Goal: Task Accomplishment & Management: Manage account settings

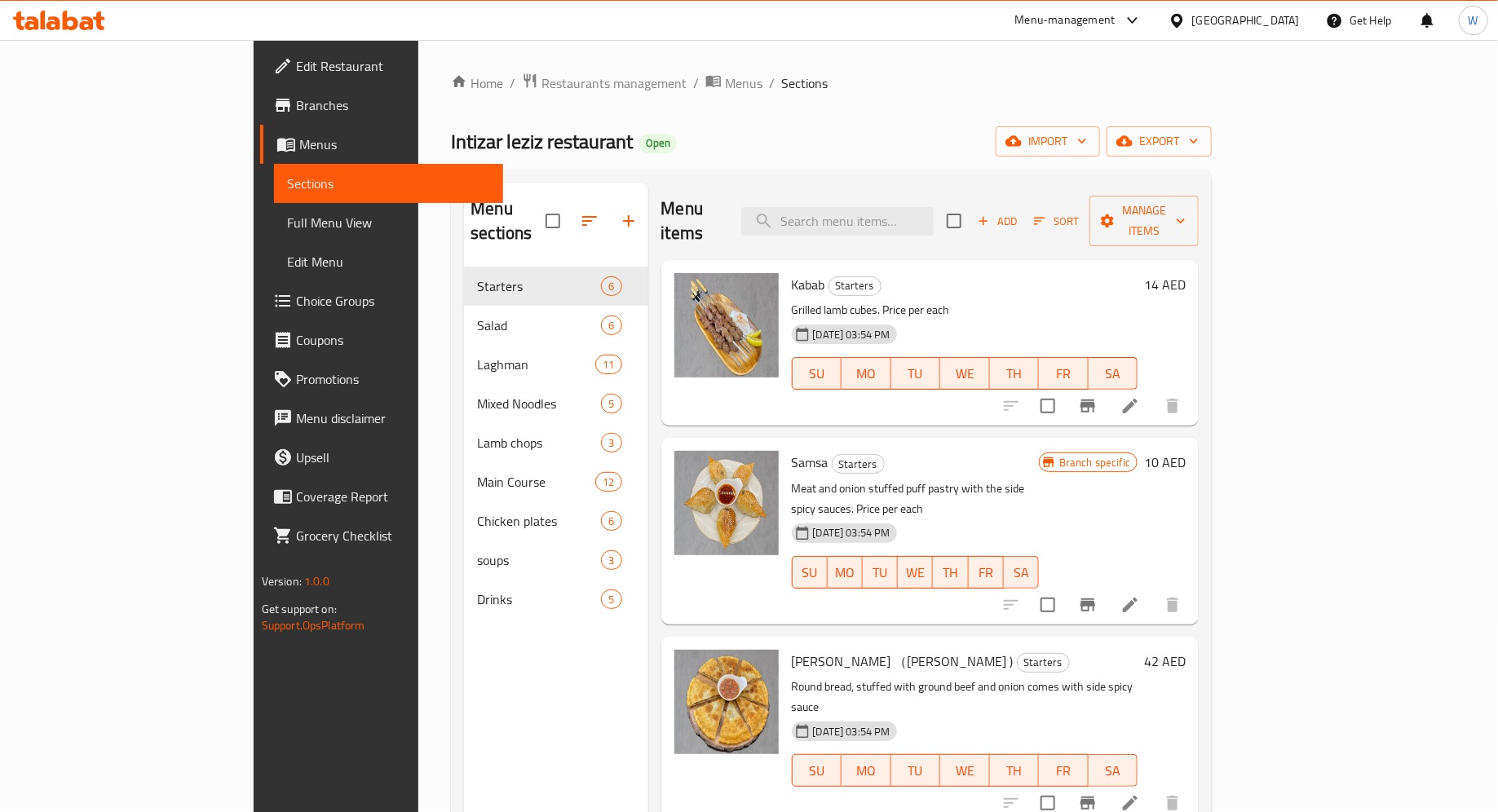
click at [451, 96] on div "Home / Restaurants management / Menus / Sections Intizar leziz restaurant Open …" at bounding box center [832, 539] width 761 height 934
click at [541, 90] on span "Restaurants management" at bounding box center [614, 83] width 145 height 19
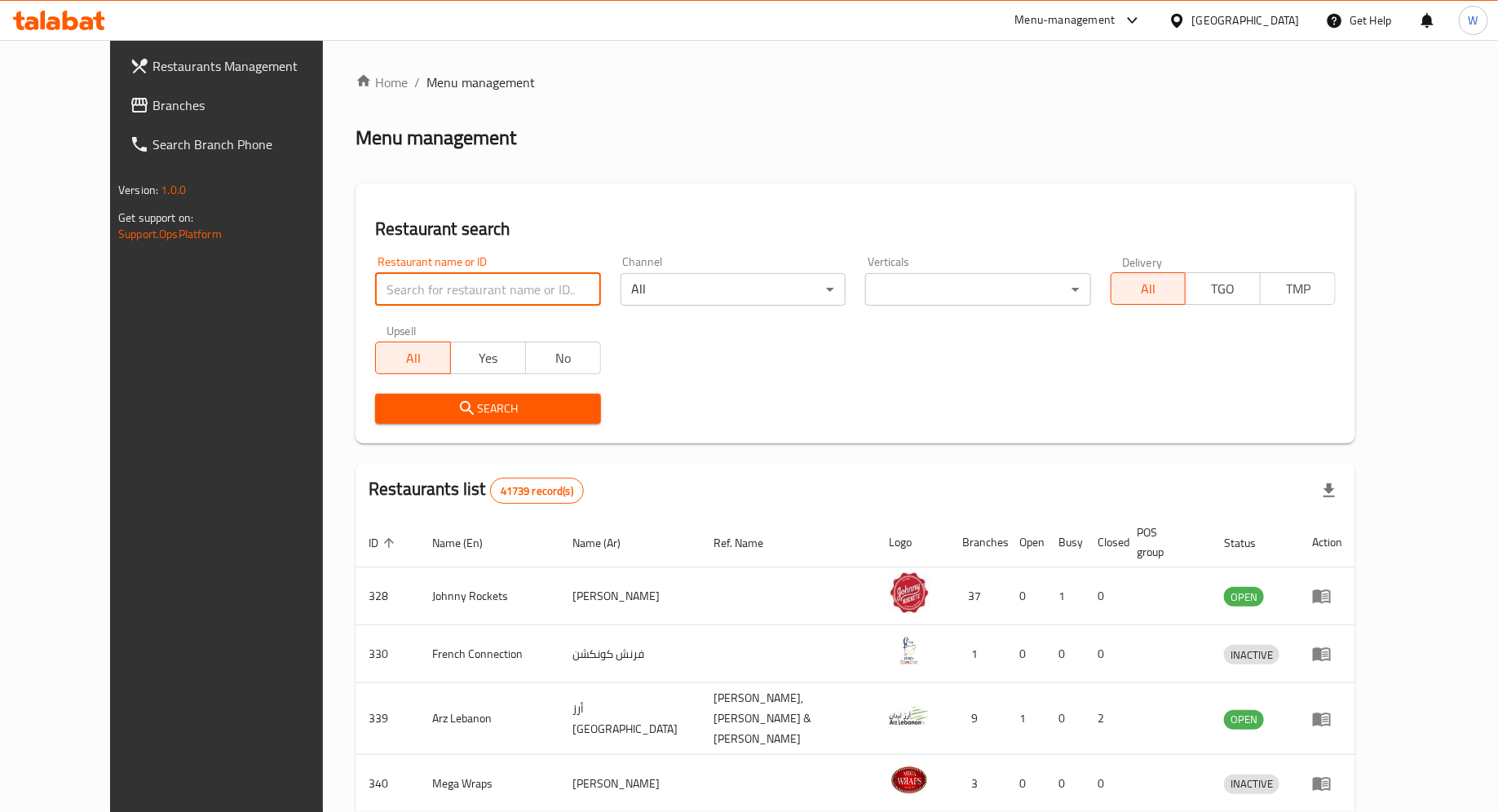
click at [450, 291] on input "search" at bounding box center [487, 288] width 225 height 32
type input "Feng House"
click at [478, 403] on span "Search" at bounding box center [487, 408] width 199 height 20
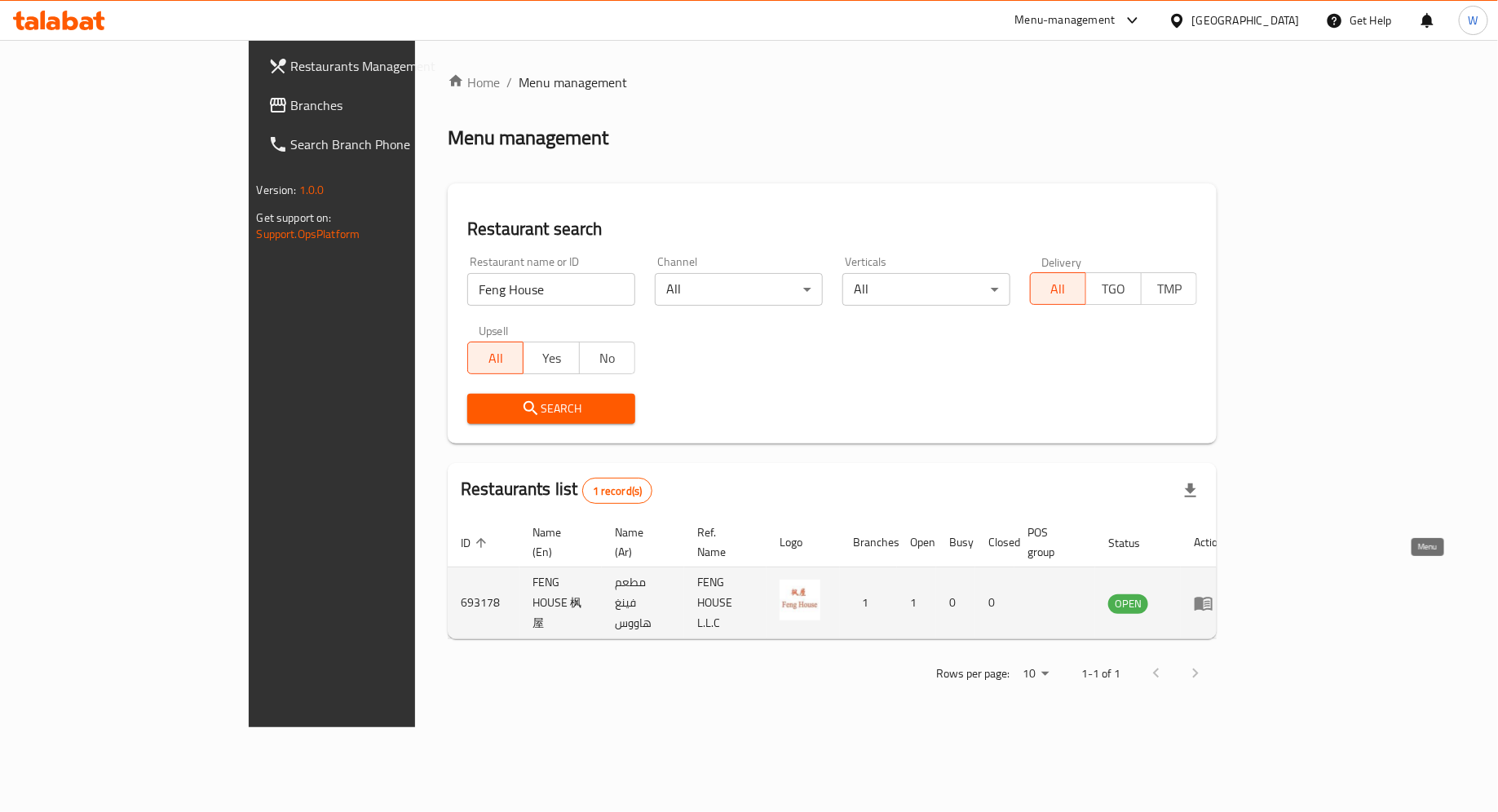
click at [1213, 593] on icon "enhanced table" at bounding box center [1203, 603] width 19 height 19
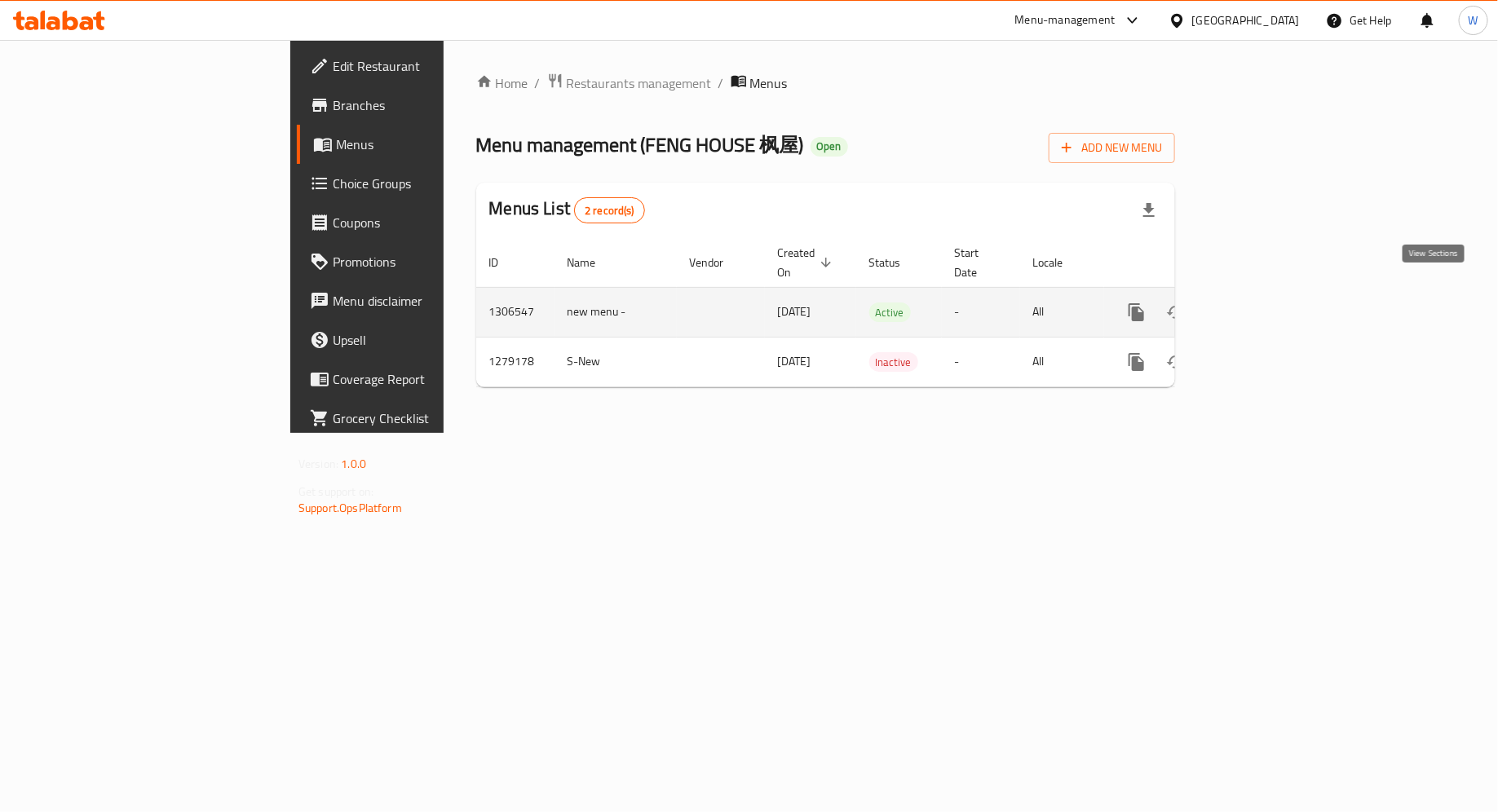
click at [1264, 302] on icon "enhanced table" at bounding box center [1254, 312] width 19 height 19
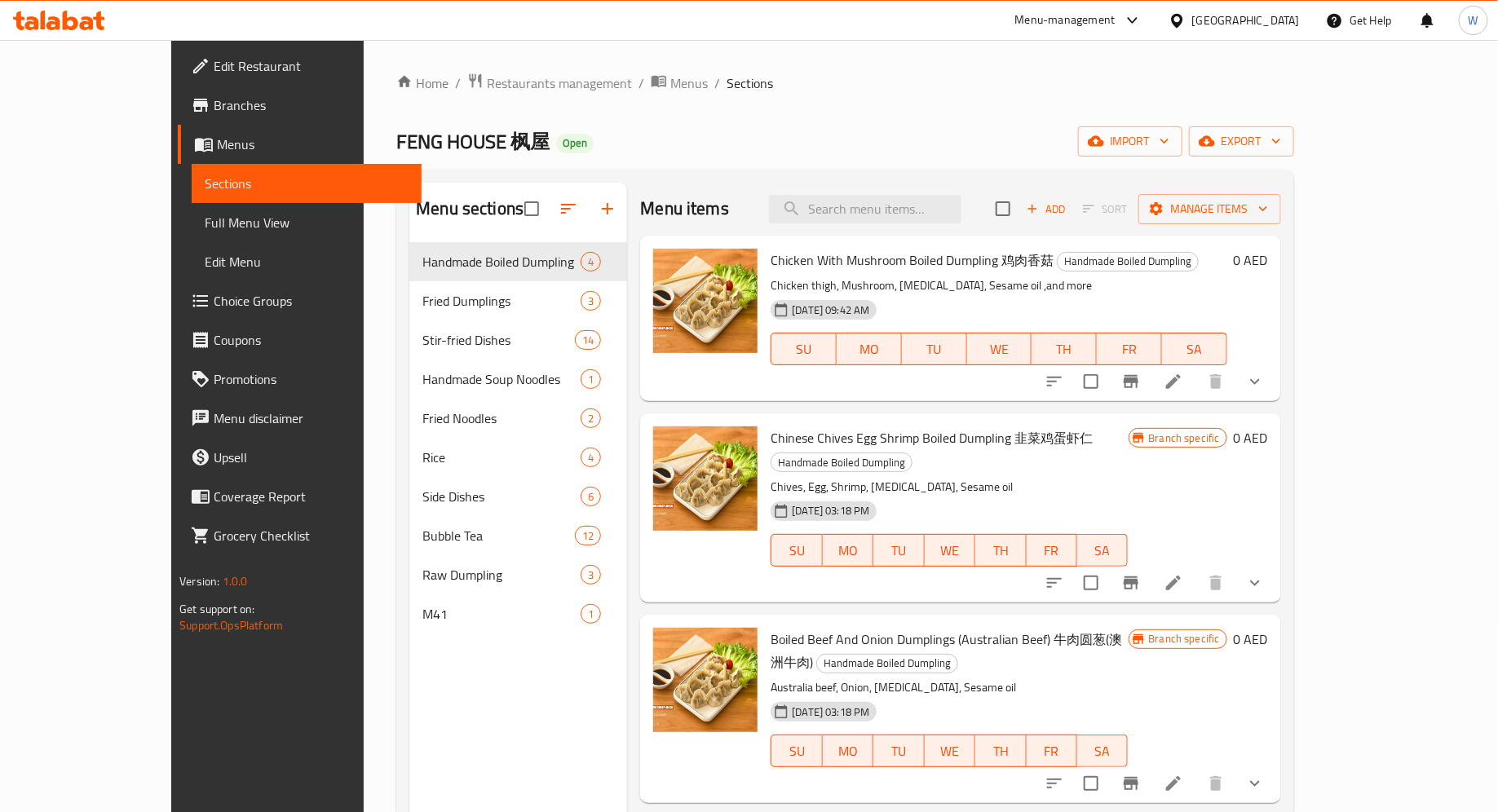
scroll to position [17, 0]
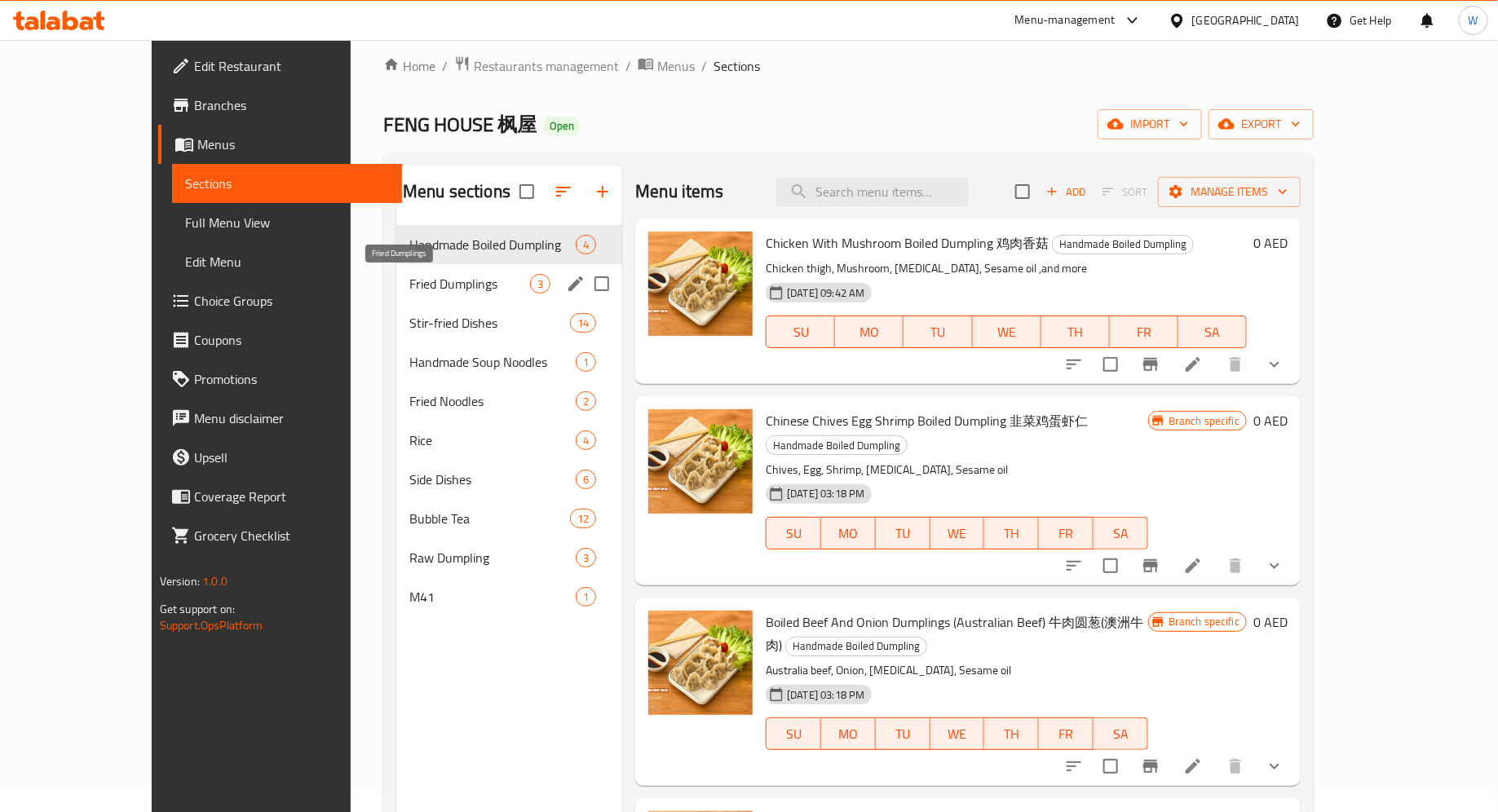
click at [409, 286] on span "Fried Dumplings" at bounding box center [470, 283] width 121 height 19
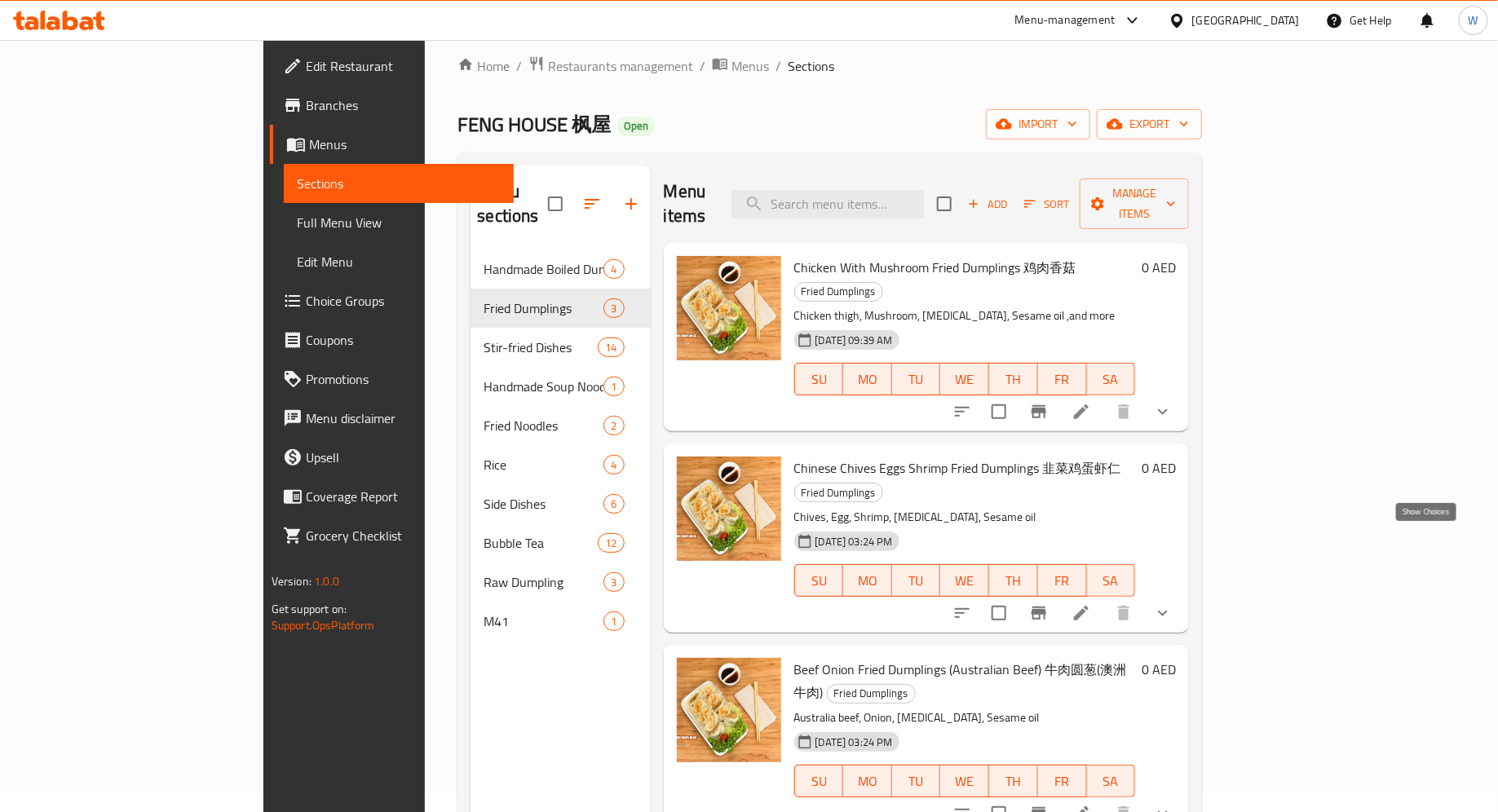
click at [1173, 603] on icon "show more" at bounding box center [1162, 613] width 19 height 19
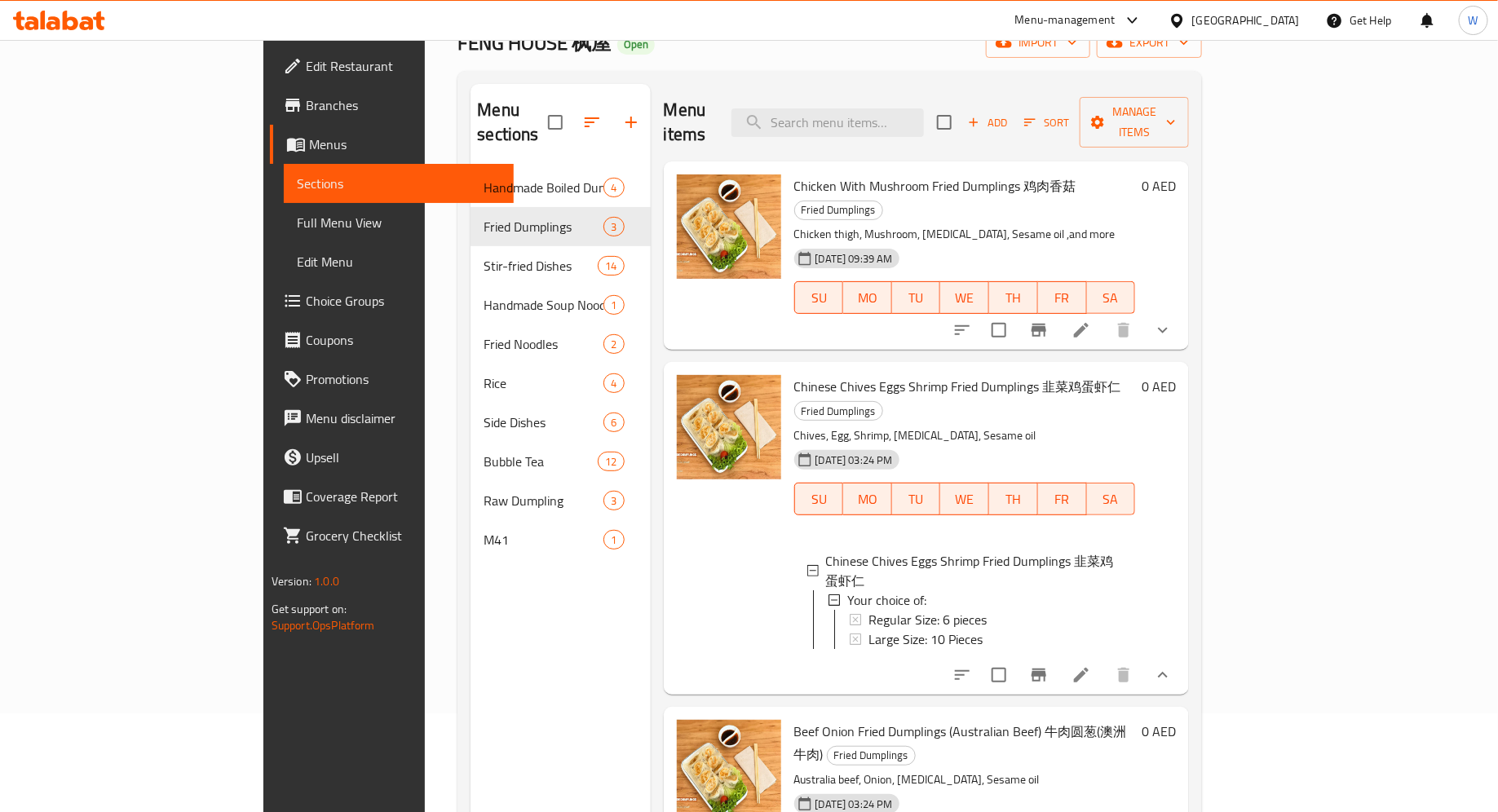
scroll to position [102, 0]
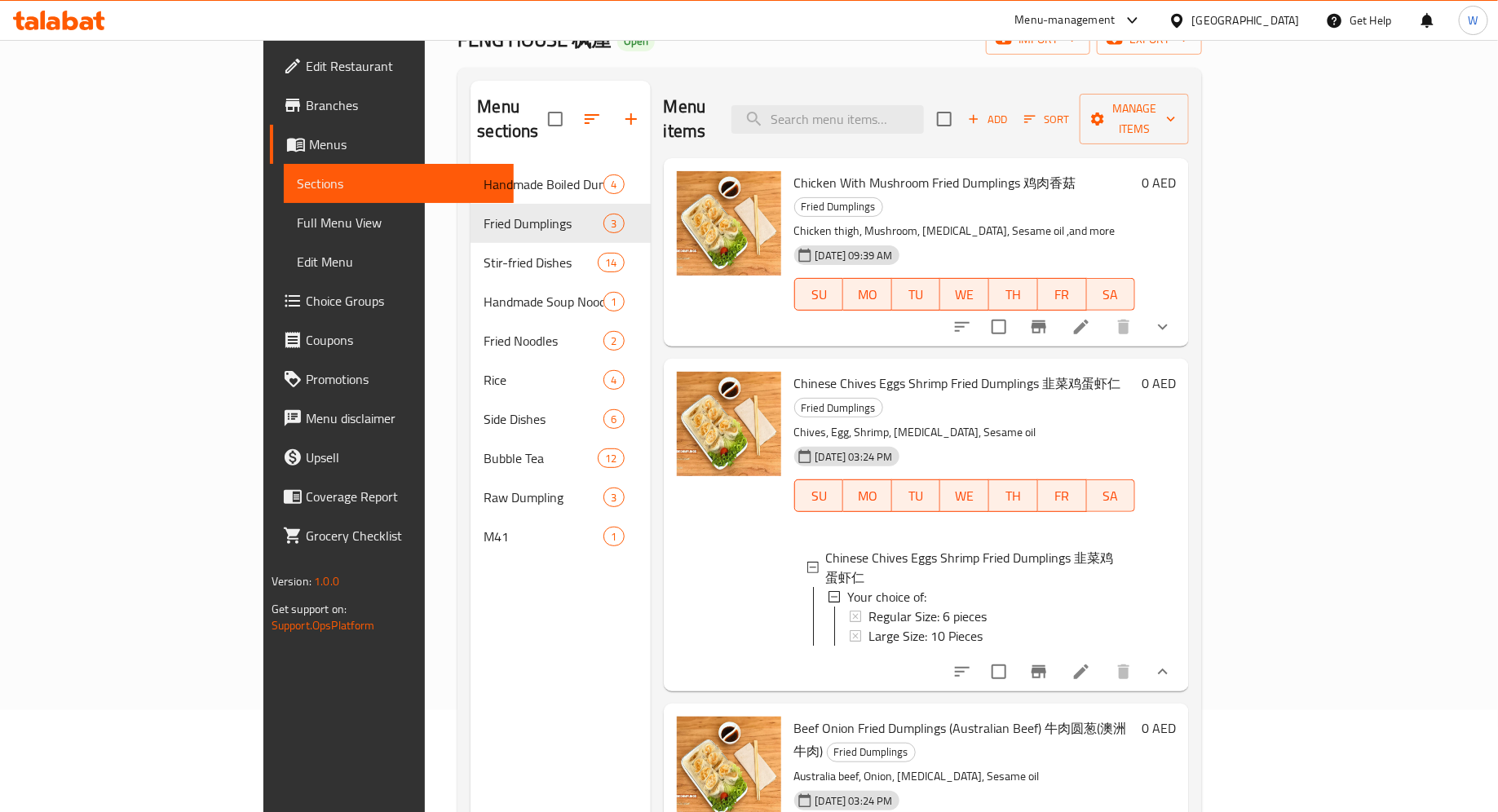
click at [1090, 662] on icon at bounding box center [1081, 671] width 19 height 19
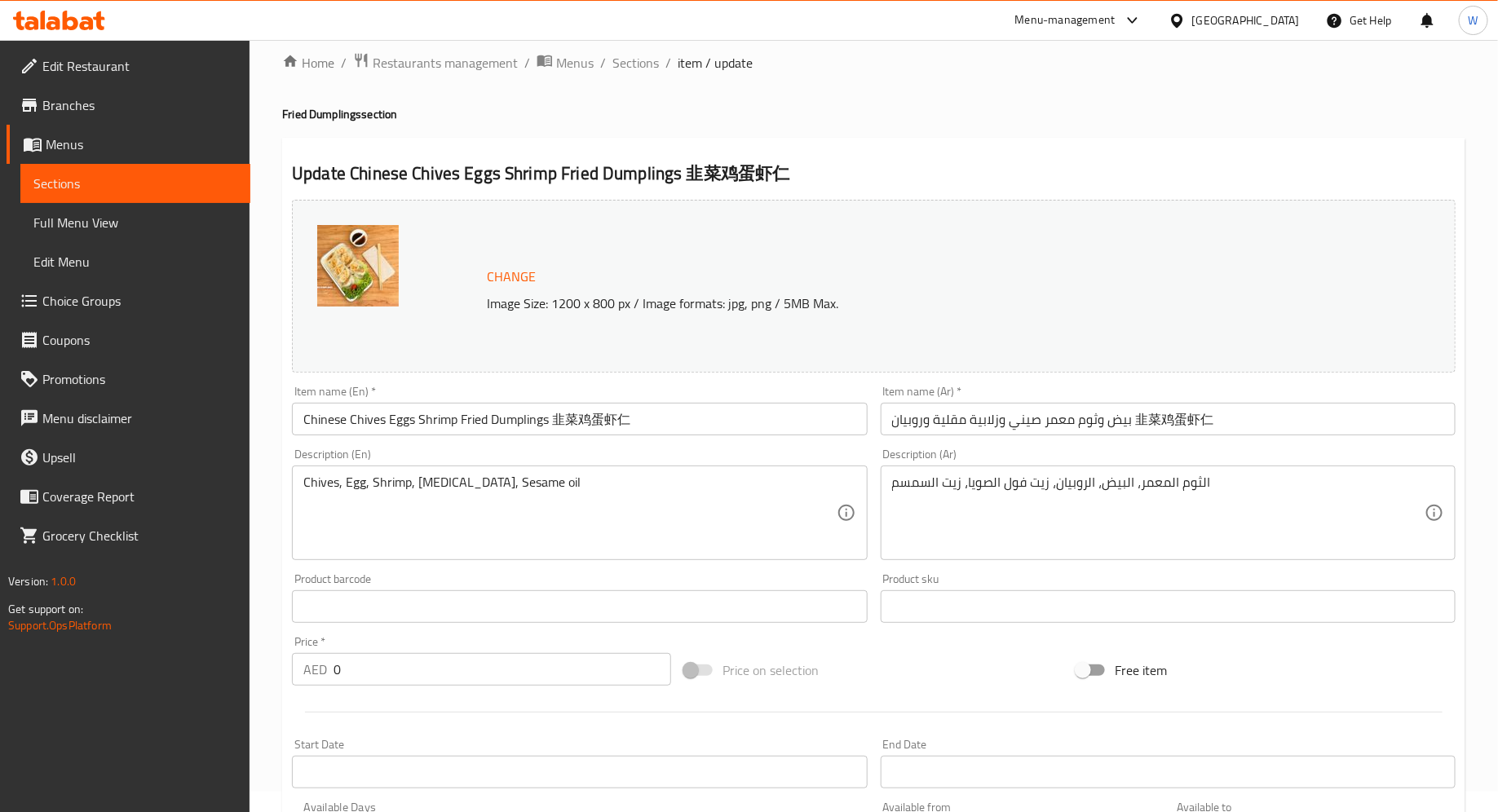
scroll to position [23, 0]
